Goal: Information Seeking & Learning: Learn about a topic

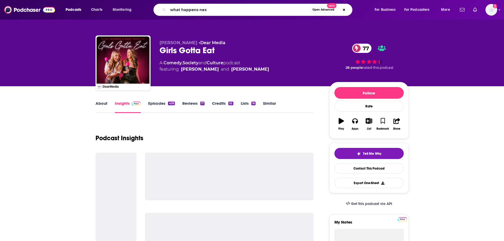
type input "what happens next"
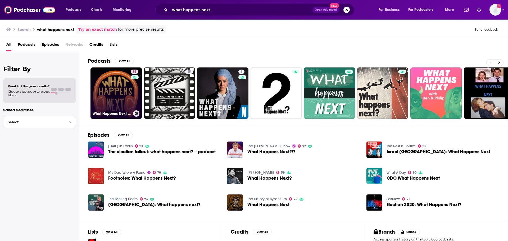
click at [127, 93] on link "51 What Happens Next in 6 Minutes" at bounding box center [116, 92] width 51 height 51
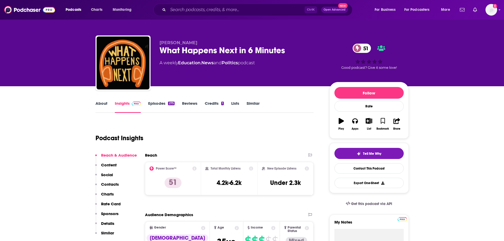
click at [104, 102] on link "About" at bounding box center [102, 107] width 12 height 12
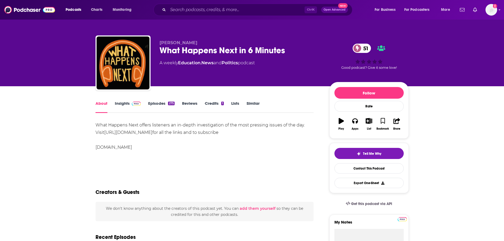
click at [124, 103] on link "Insights" at bounding box center [128, 107] width 26 height 12
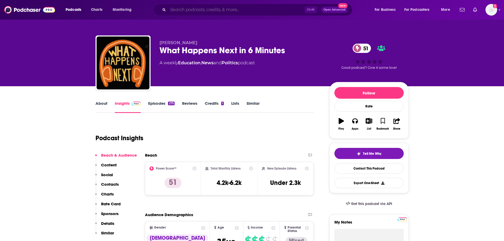
click at [189, 11] on input "Search podcasts, credits, & more..." at bounding box center [236, 10] width 137 height 8
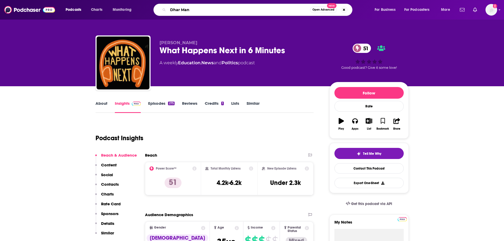
type input "[PERSON_NAME]"
